Goal: Understand process/instructions: Learn how to perform a task or action

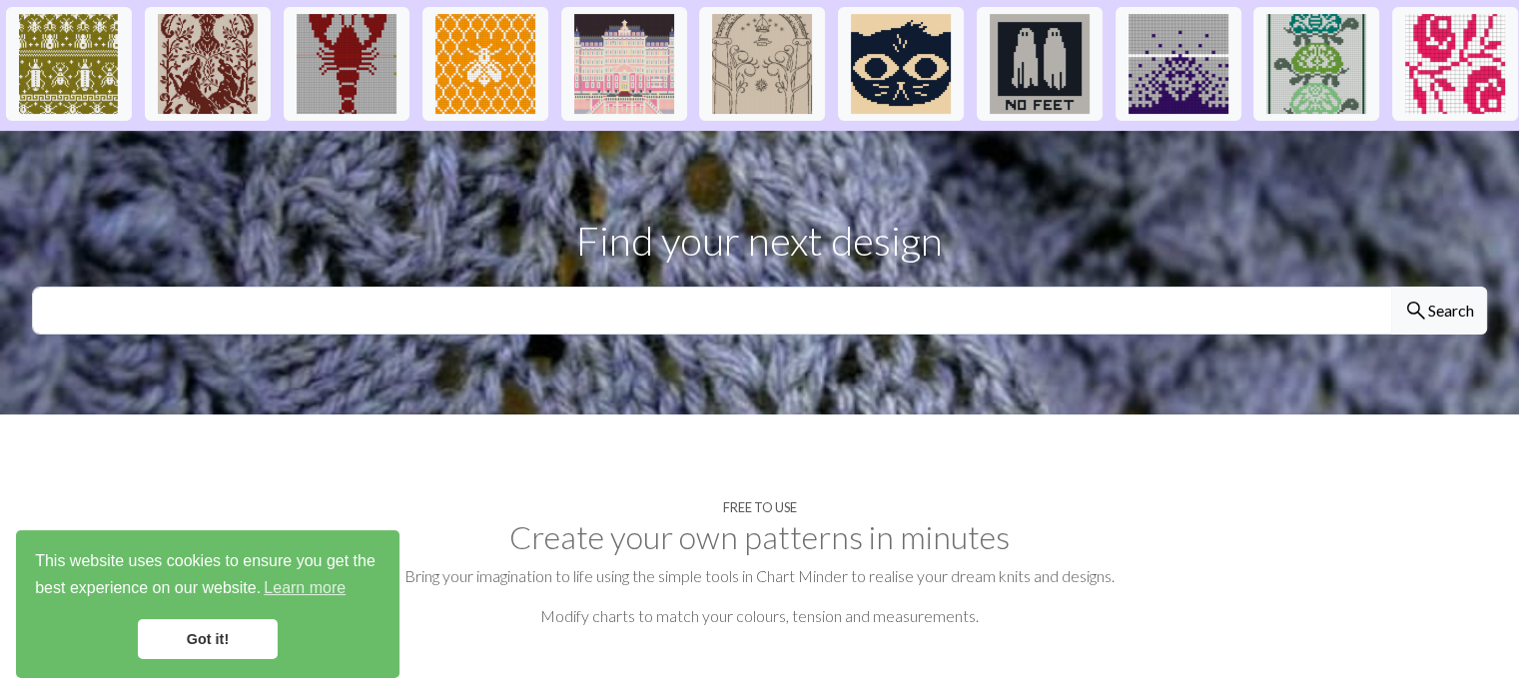
scroll to position [527, 0]
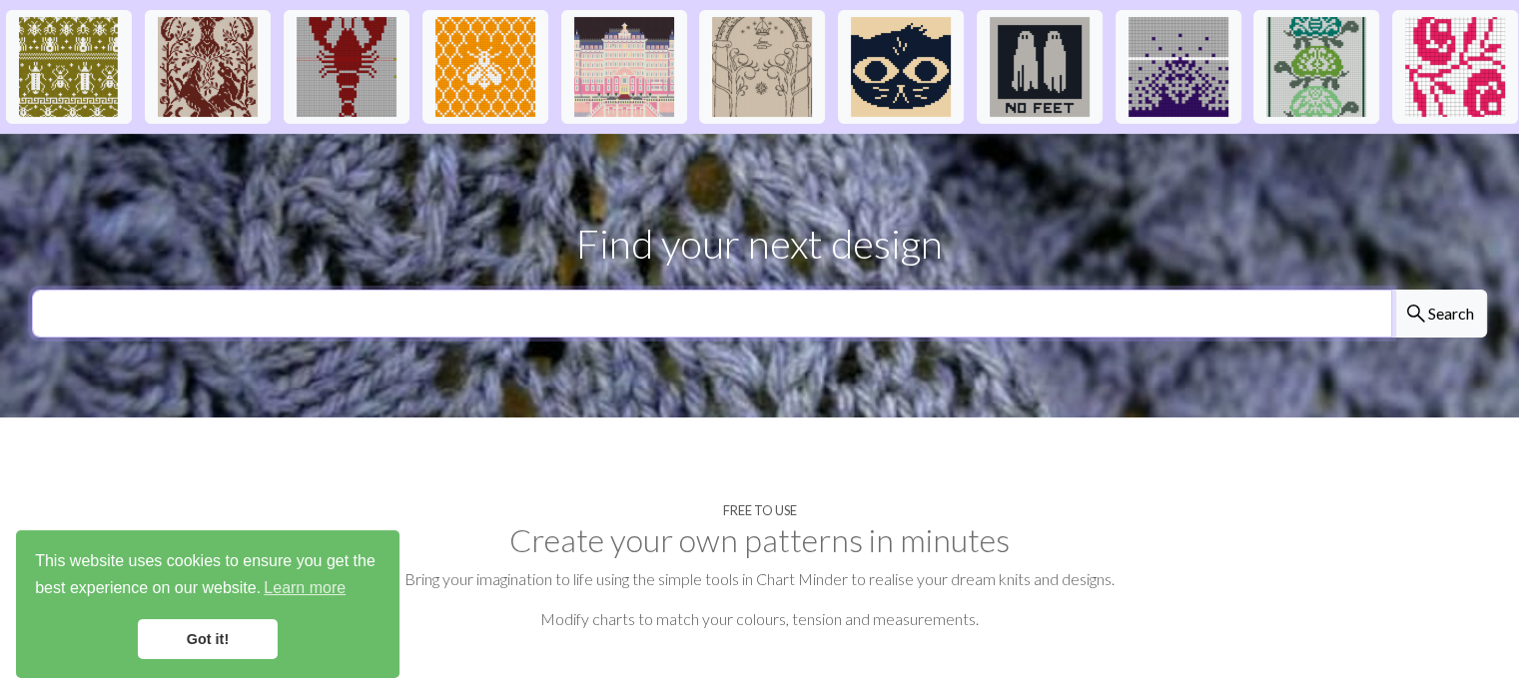
click at [721, 290] on input "text" at bounding box center [712, 314] width 1360 height 48
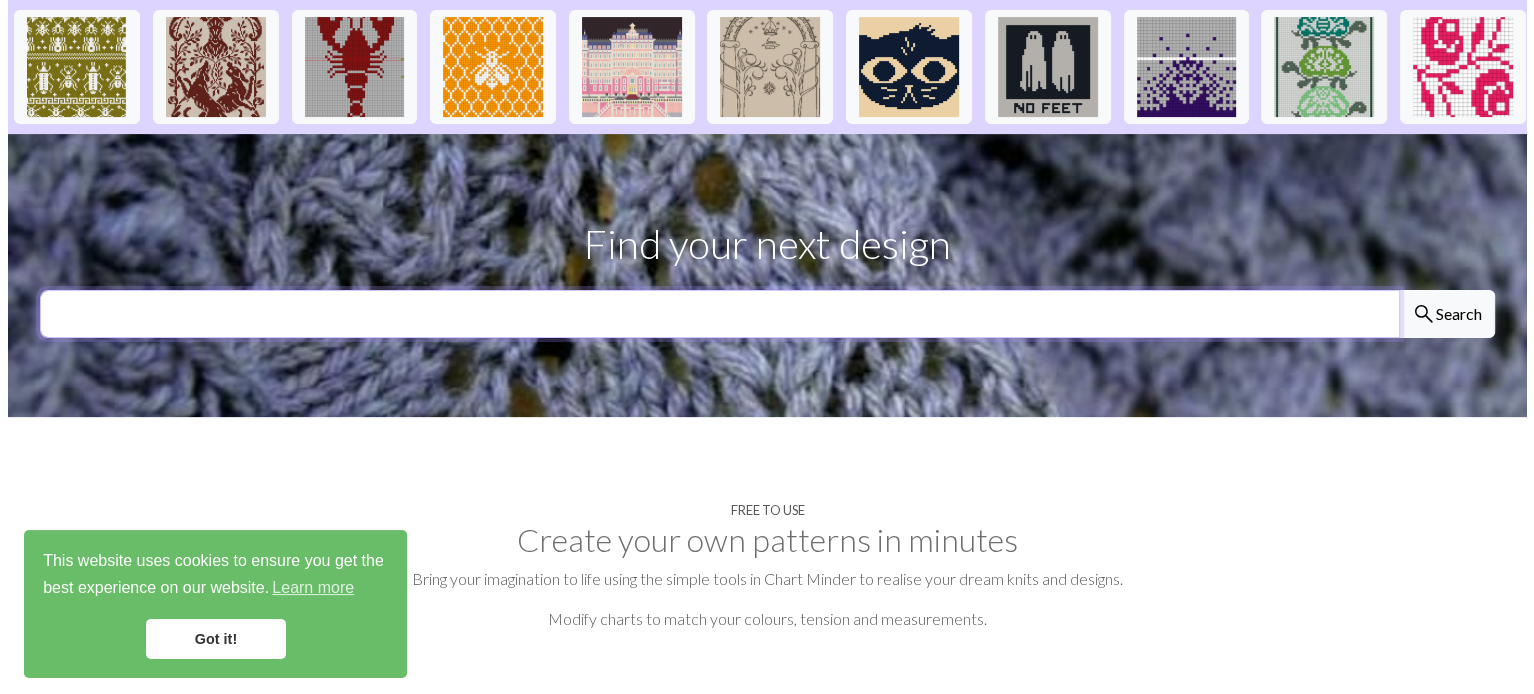
scroll to position [0, 0]
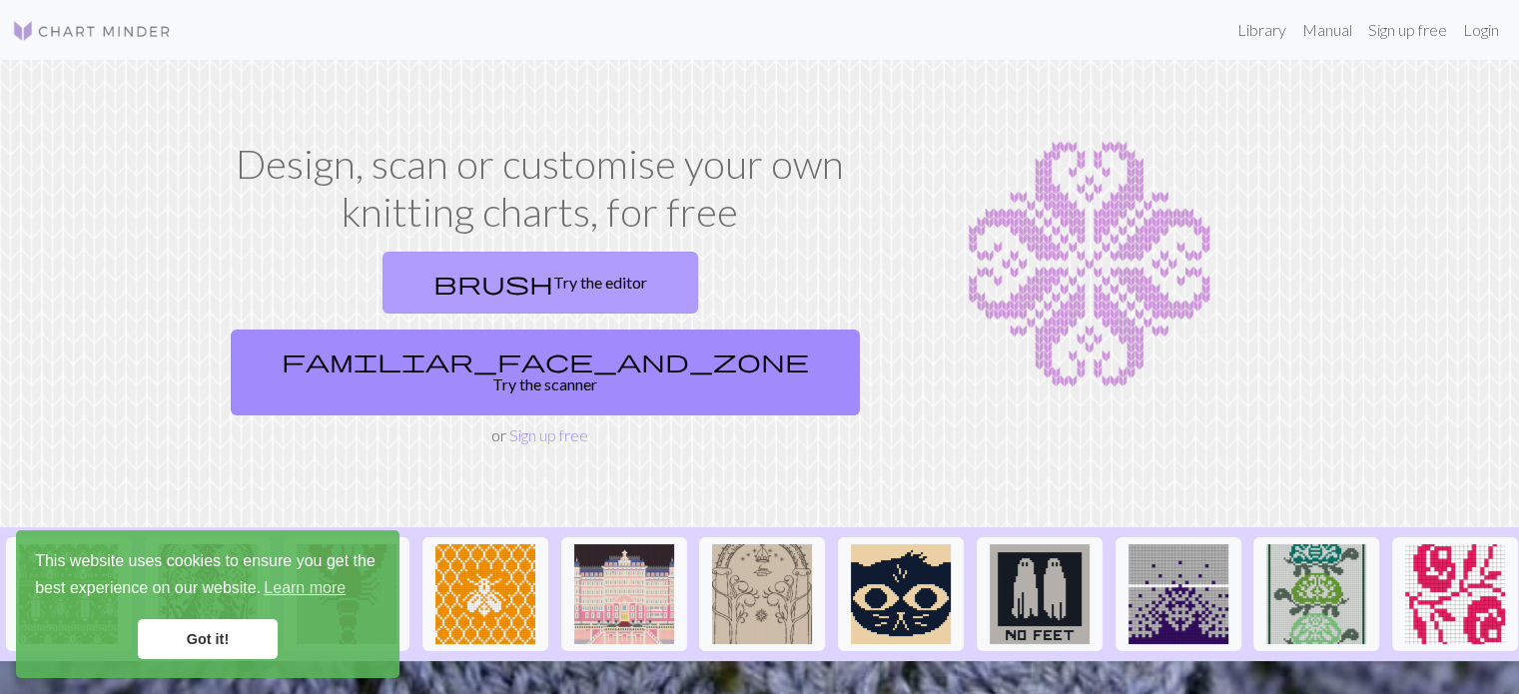
click at [411, 290] on link "brush Try the editor" at bounding box center [540, 283] width 316 height 62
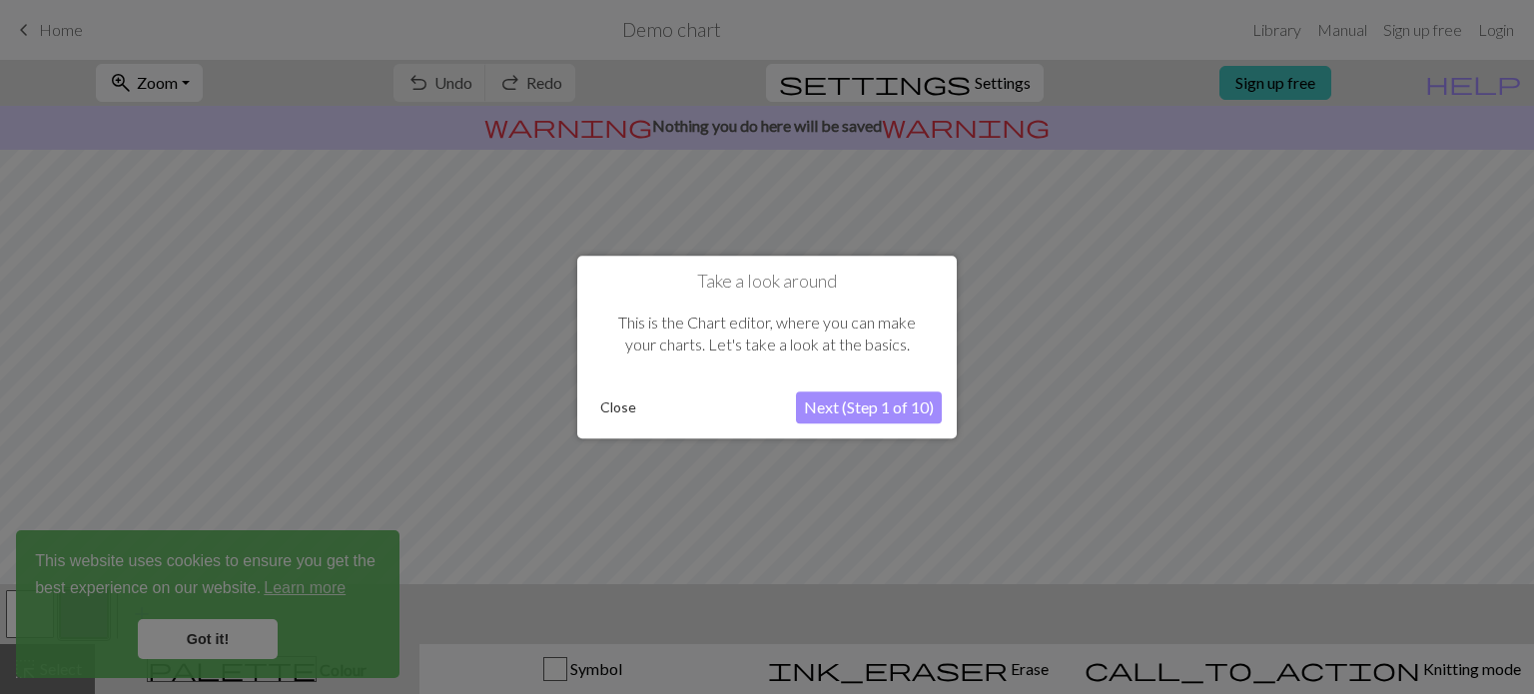
click at [861, 414] on button "Next (Step 1 of 10)" at bounding box center [869, 407] width 146 height 32
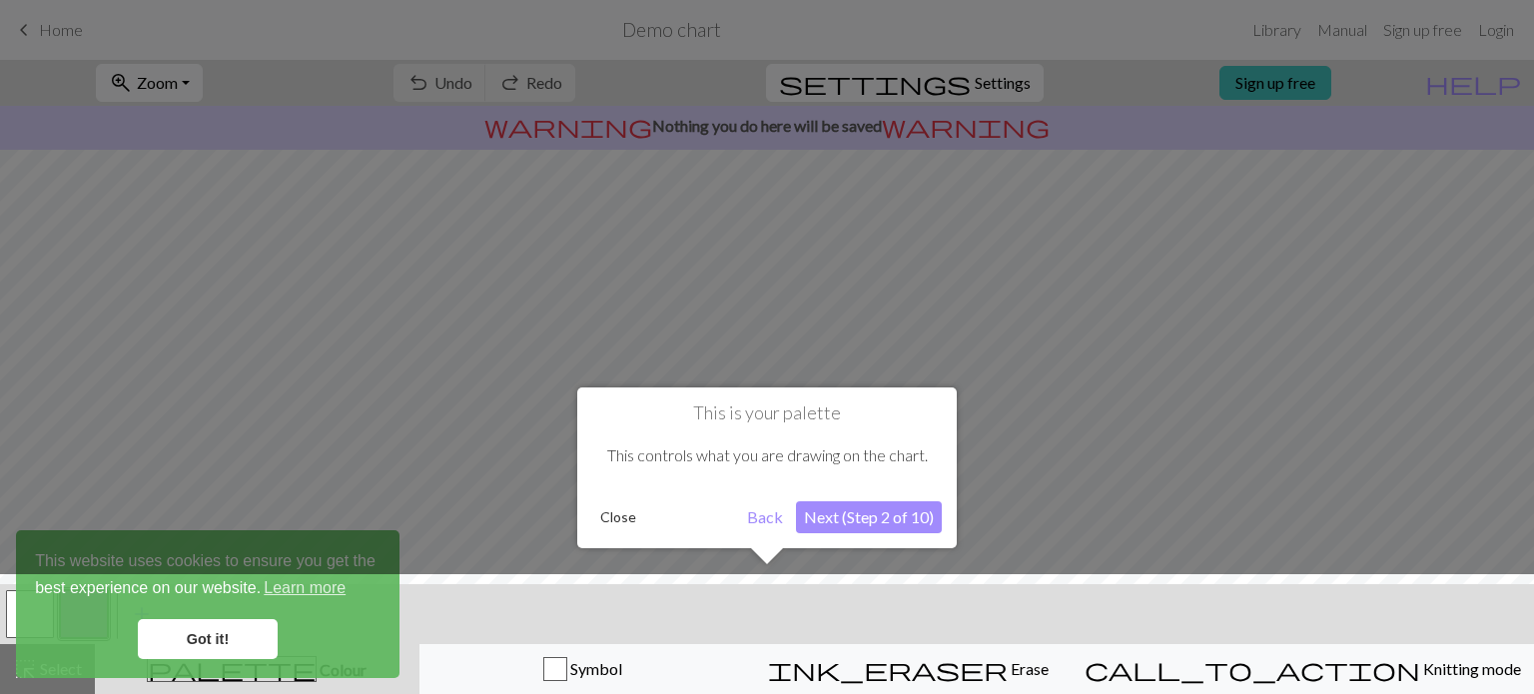
click at [849, 518] on button "Next (Step 2 of 10)" at bounding box center [869, 517] width 146 height 32
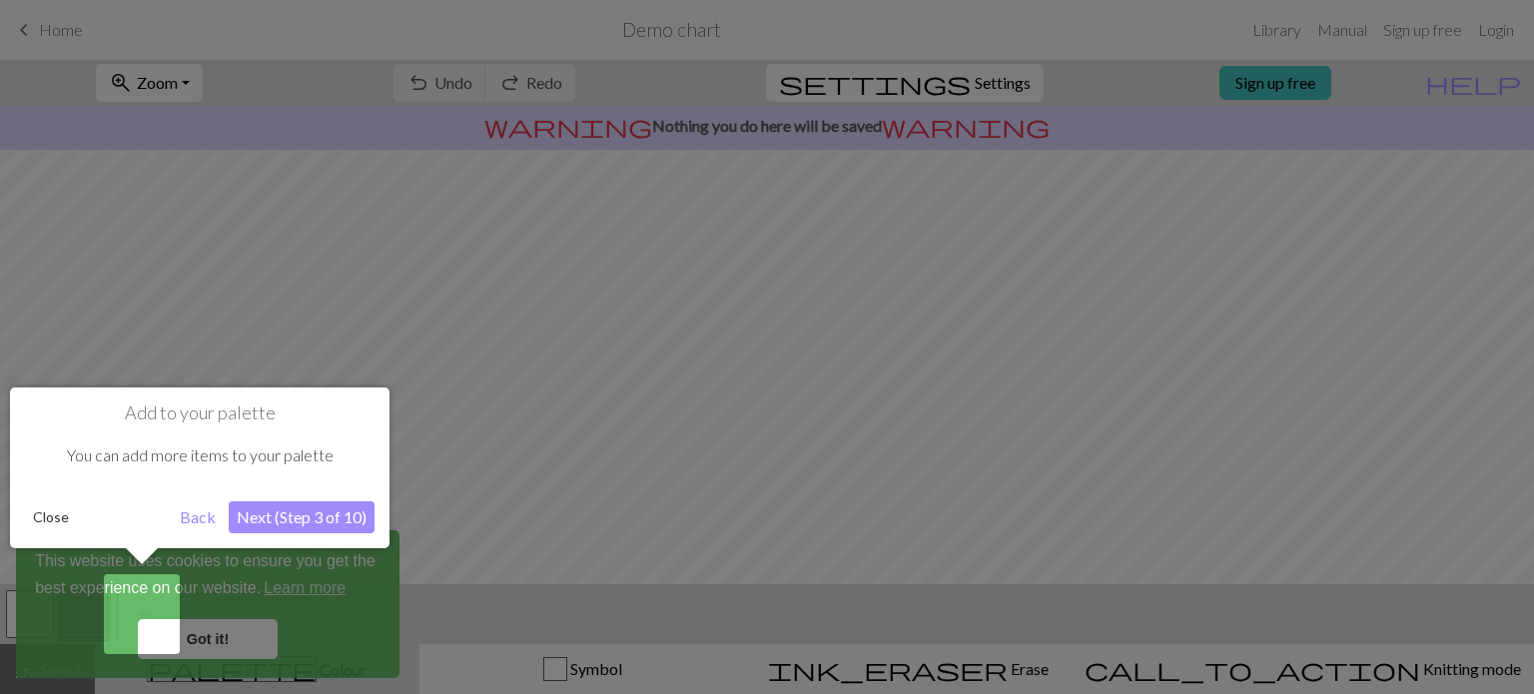
click at [306, 515] on button "Next (Step 3 of 10)" at bounding box center [302, 517] width 146 height 32
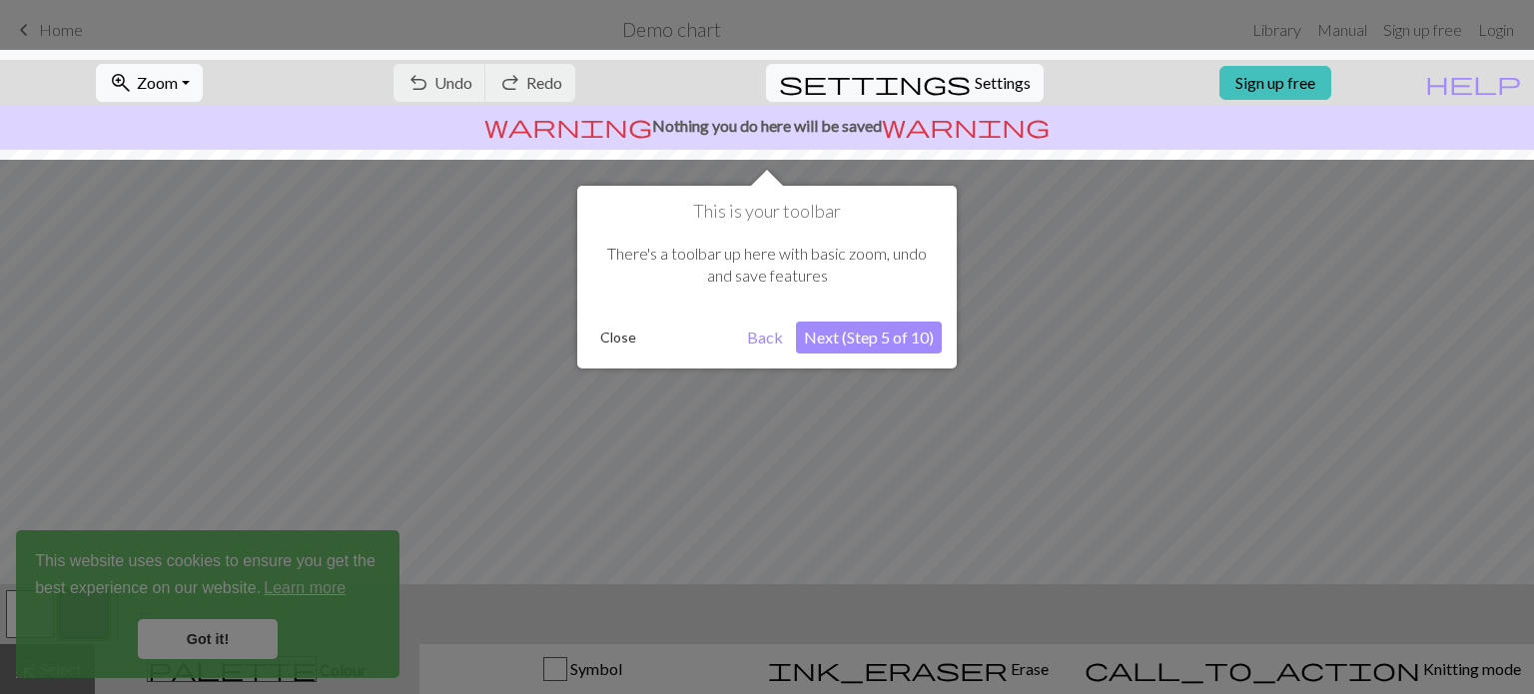
click at [867, 351] on button "Next (Step 5 of 10)" at bounding box center [869, 338] width 146 height 32
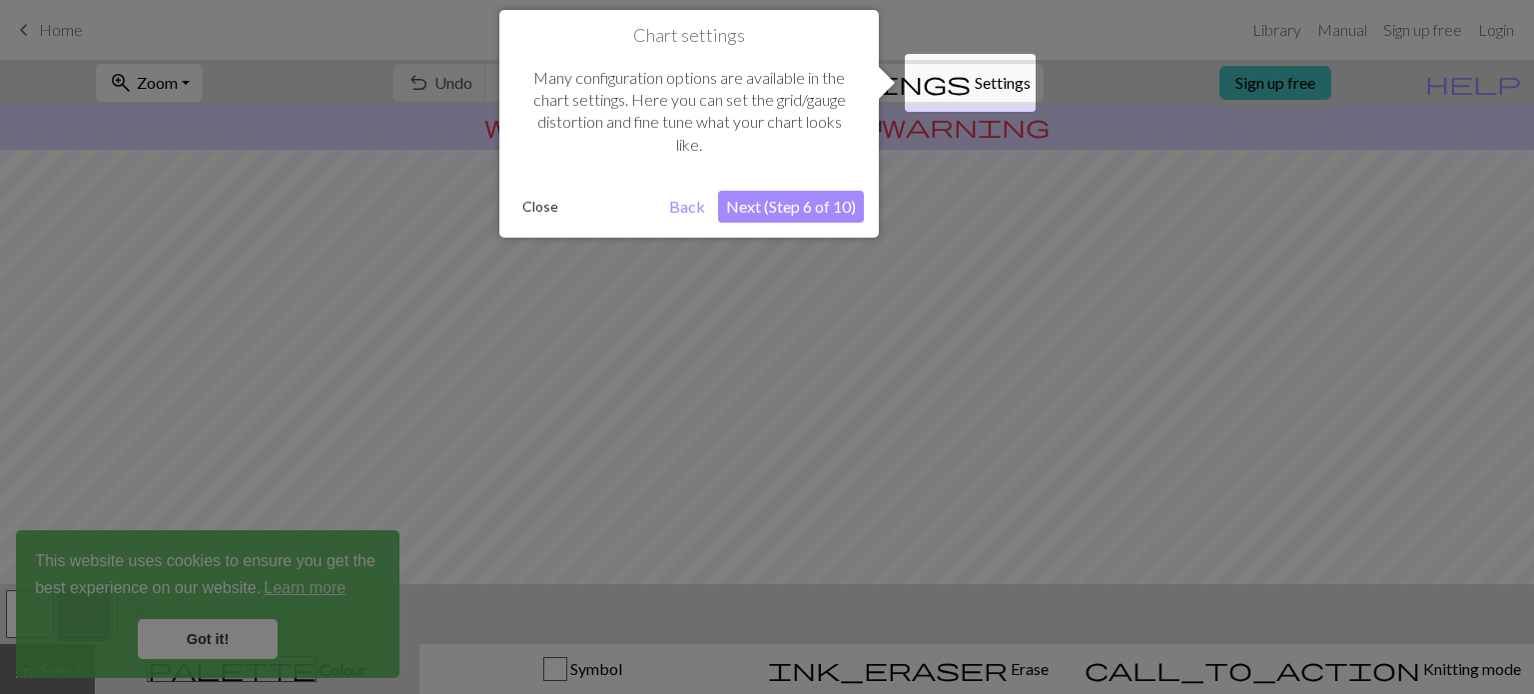
click at [785, 207] on button "Next (Step 6 of 10)" at bounding box center [791, 207] width 146 height 32
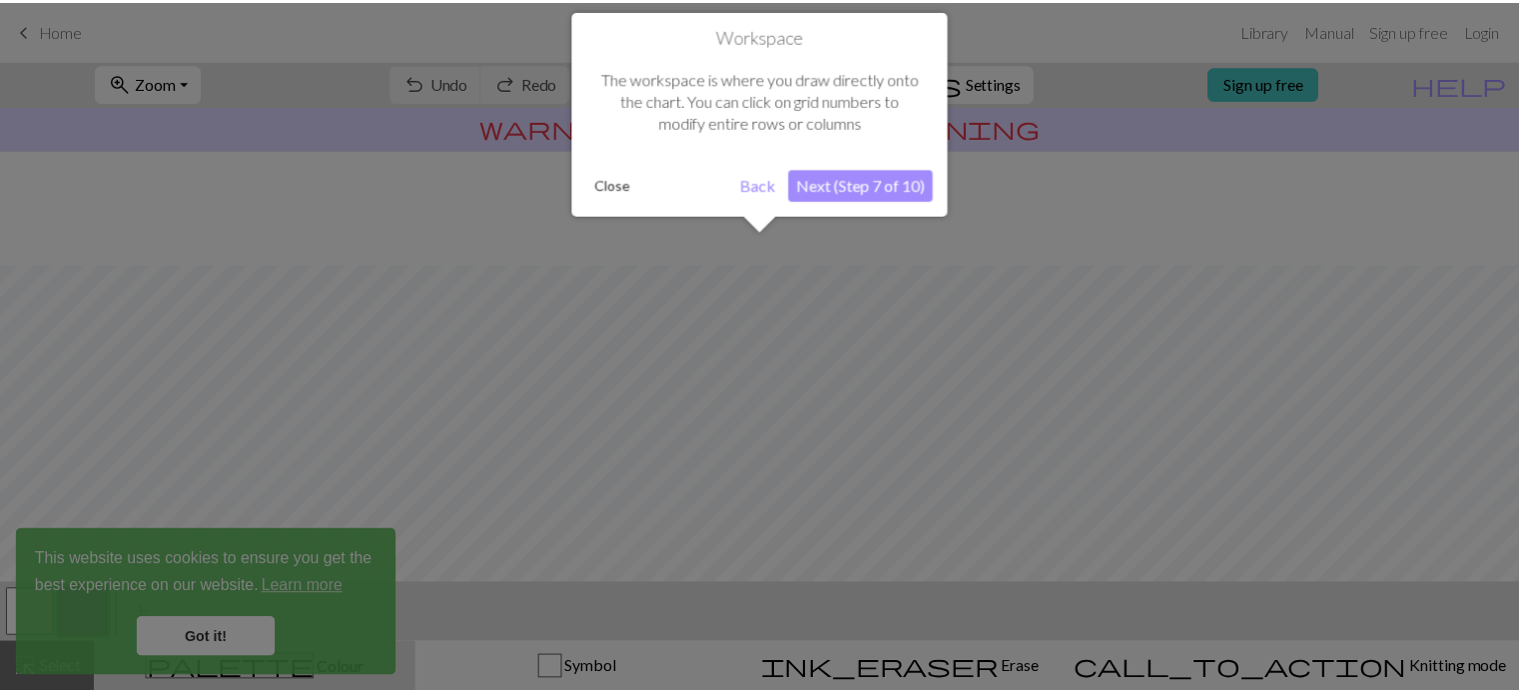
scroll to position [119, 0]
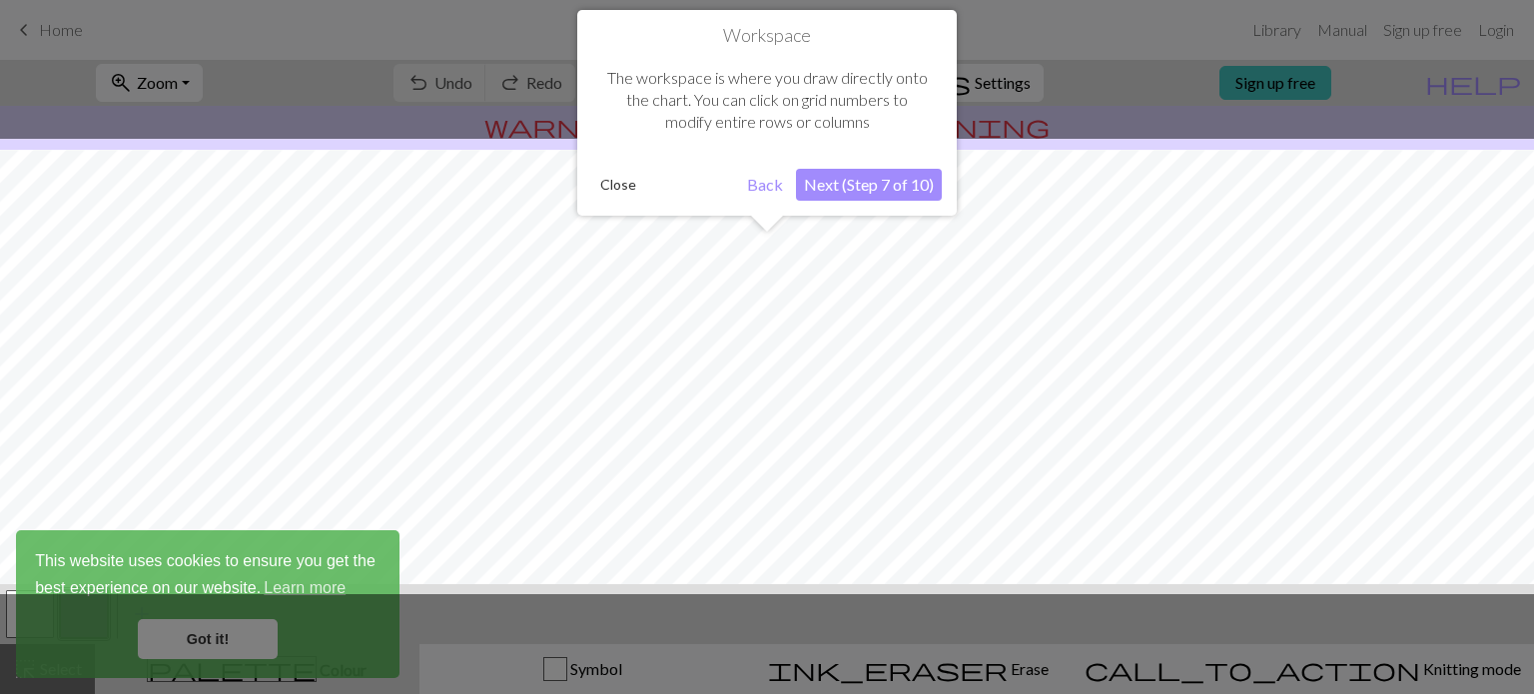
click at [871, 190] on button "Next (Step 7 of 10)" at bounding box center [869, 185] width 146 height 32
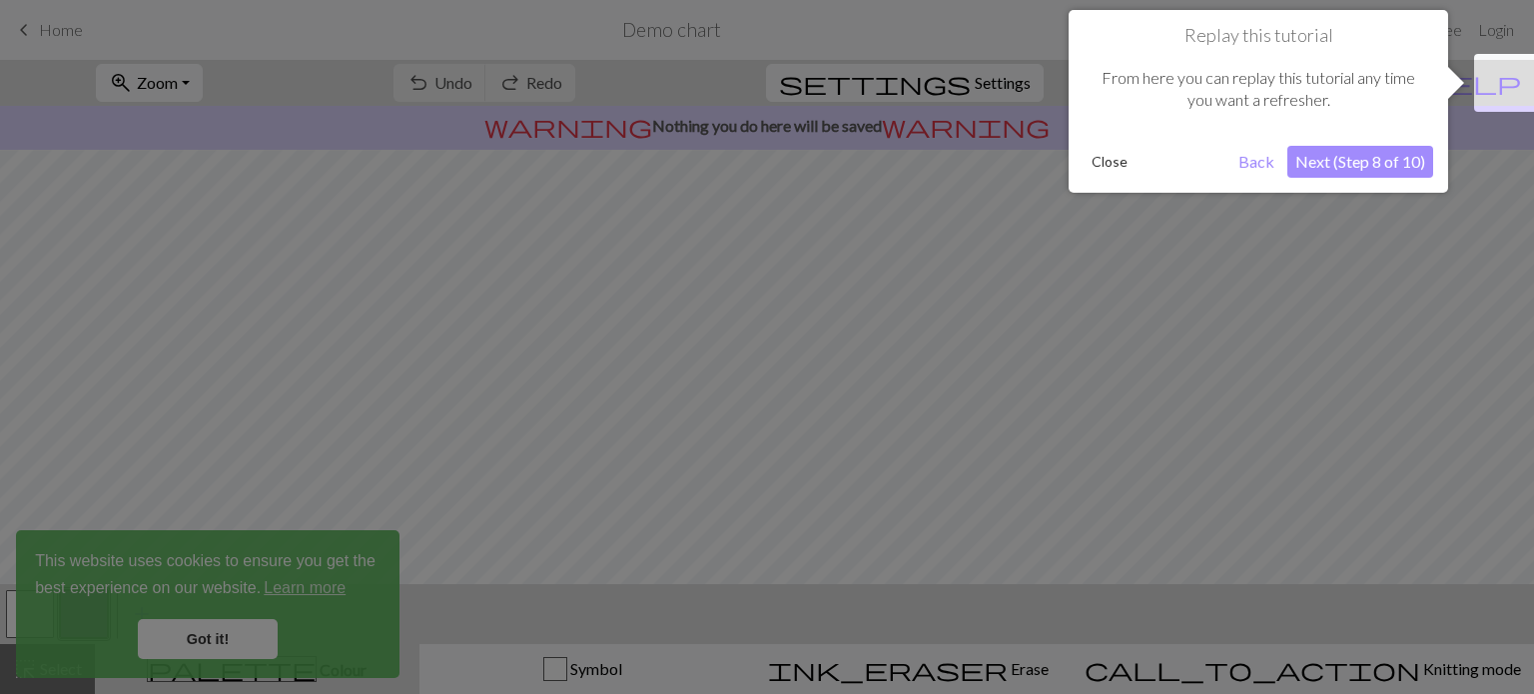
click at [1350, 171] on button "Next (Step 8 of 10)" at bounding box center [1360, 162] width 146 height 32
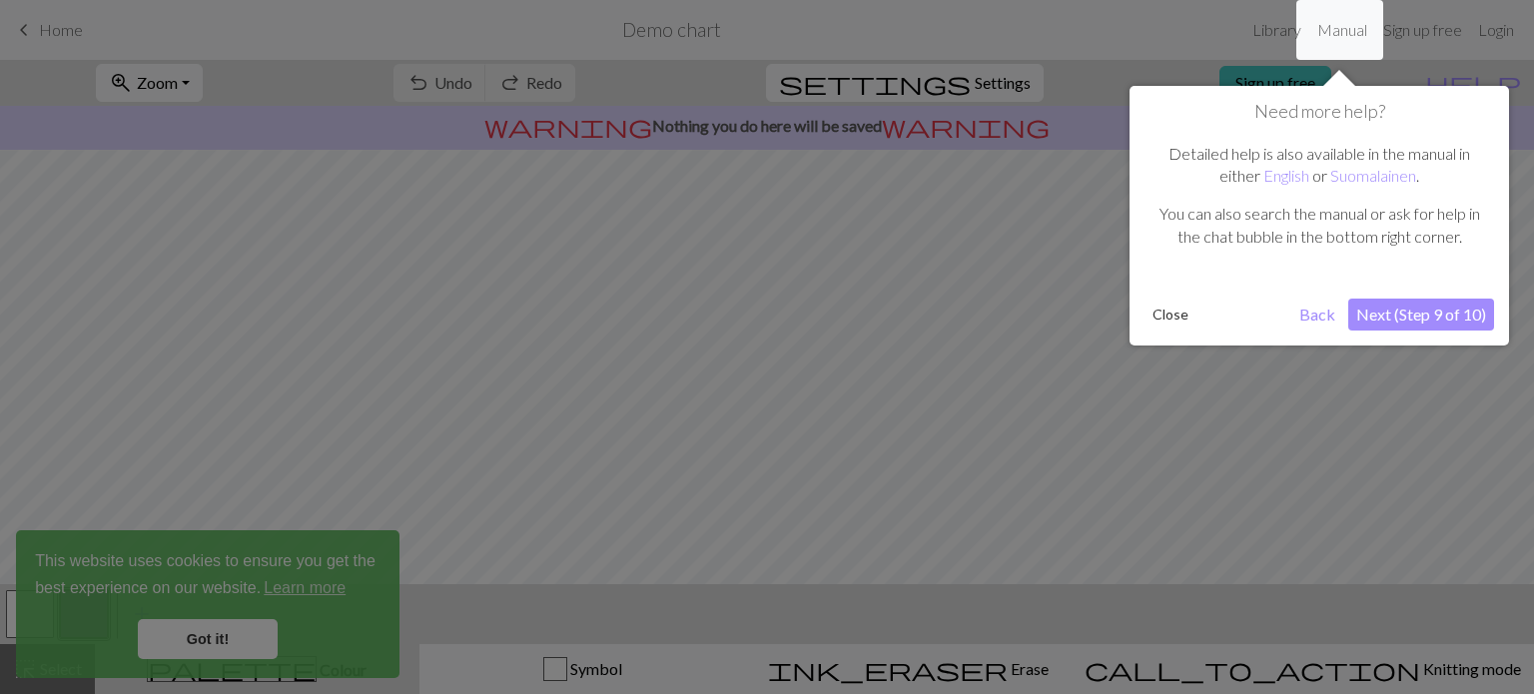
click at [1411, 331] on div "Need more help? Detailed help is also available in the manual in either English…" at bounding box center [1318, 216] width 379 height 260
click at [1413, 311] on button "Next (Step 9 of 10)" at bounding box center [1421, 315] width 146 height 32
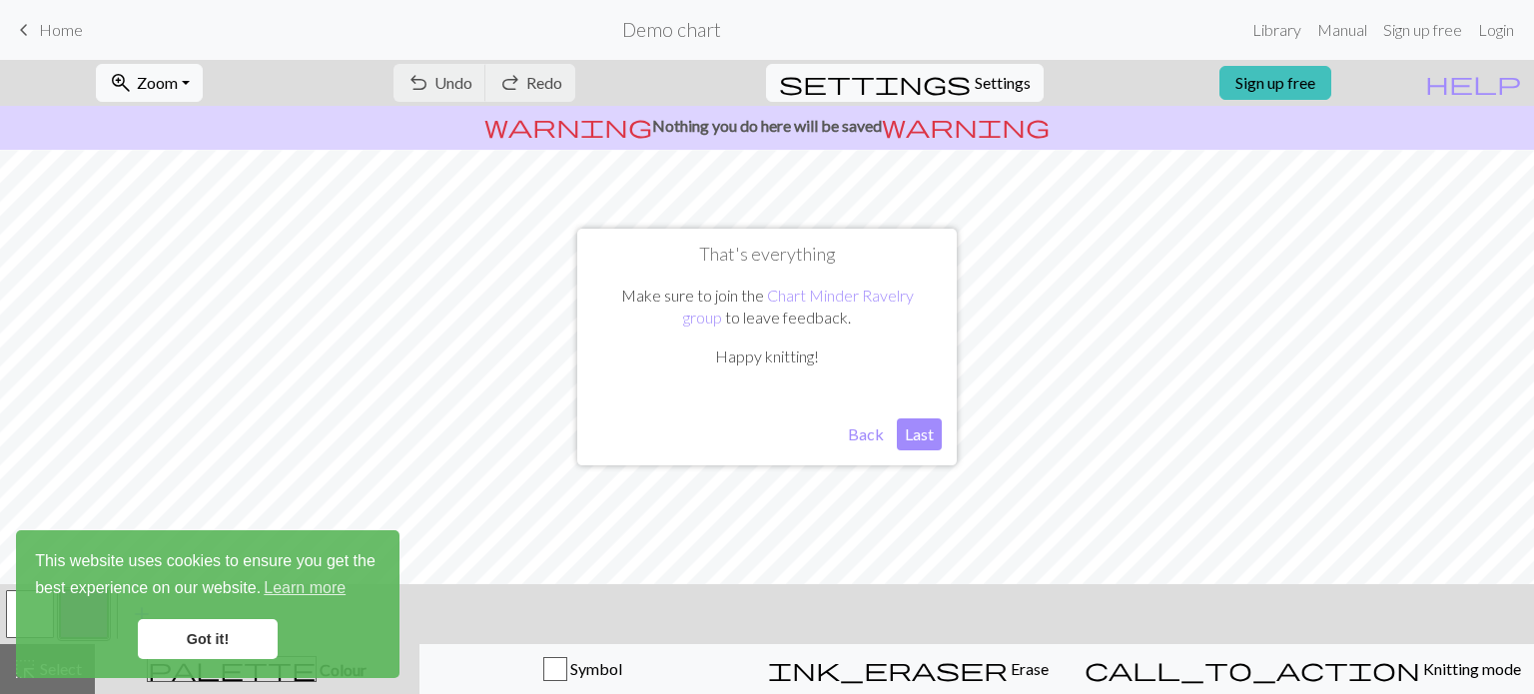
click at [920, 428] on button "Last" at bounding box center [919, 434] width 45 height 32
click at [1276, 32] on link "Library" at bounding box center [1276, 30] width 65 height 40
